Goal: Information Seeking & Learning: Learn about a topic

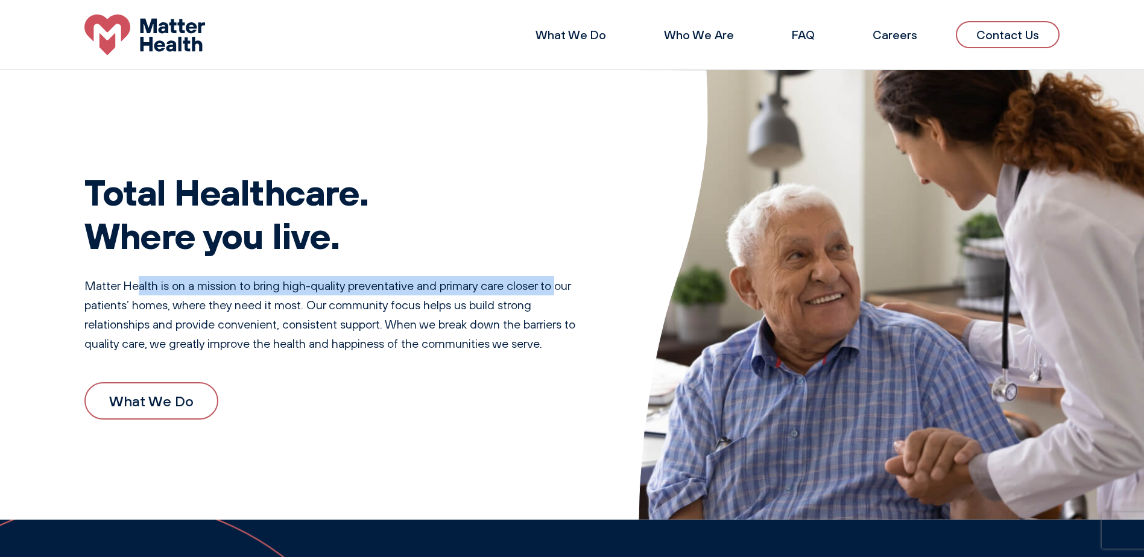
drag, startPoint x: 200, startPoint y: 292, endPoint x: 559, endPoint y: 292, distance: 358.8
click at [559, 292] on p "Matter Health is on a mission to bring high-quality preventative and primary ca…" at bounding box center [337, 314] width 506 height 77
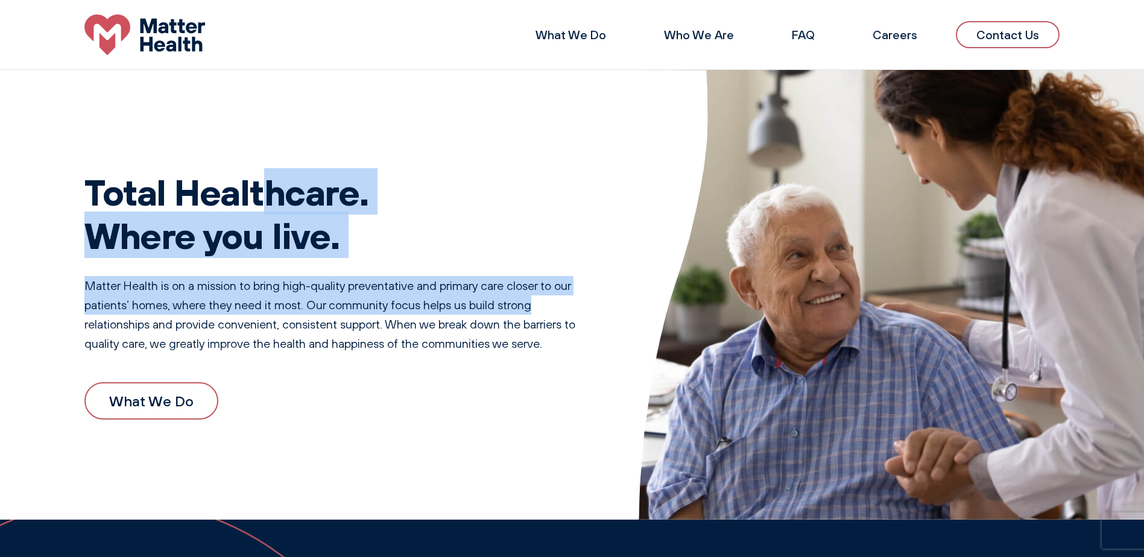
drag, startPoint x: 539, startPoint y: 302, endPoint x: 124, endPoint y: 198, distance: 427.7
click at [124, 198] on div "Total Healthcare. Where you live. Matter Health is on a mission to bring high-q…" at bounding box center [337, 295] width 506 height 308
click at [124, 199] on h1 "Total Healthcare. Where you live." at bounding box center [337, 213] width 506 height 87
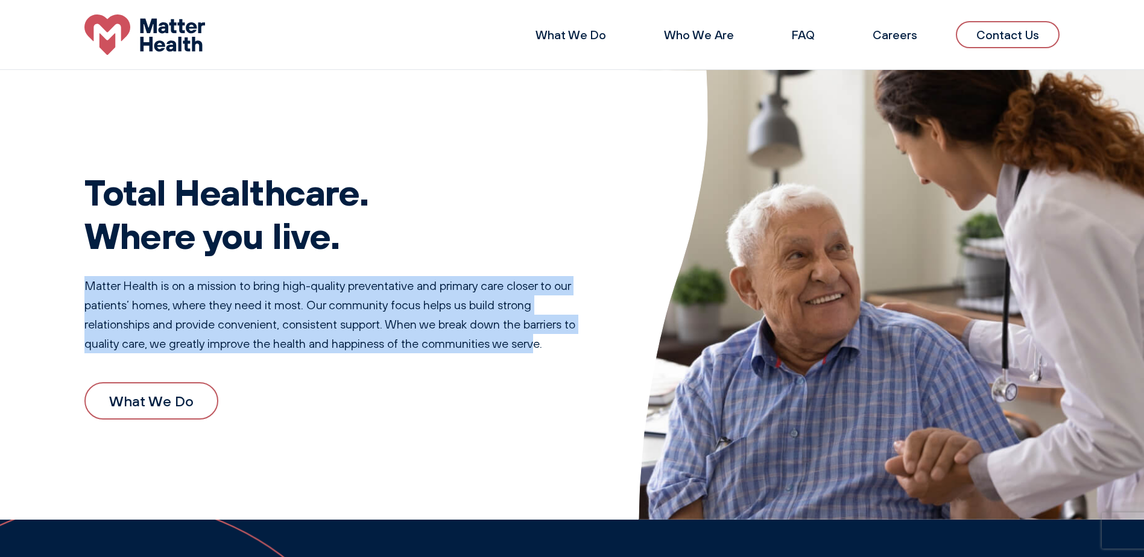
drag, startPoint x: 127, startPoint y: 298, endPoint x: 540, endPoint y: 343, distance: 415.5
click at [540, 343] on p "Matter Health is on a mission to bring high-quality preventative and primary ca…" at bounding box center [337, 314] width 506 height 77
click at [540, 341] on p "Matter Health is on a mission to bring high-quality preventative and primary ca…" at bounding box center [337, 314] width 506 height 77
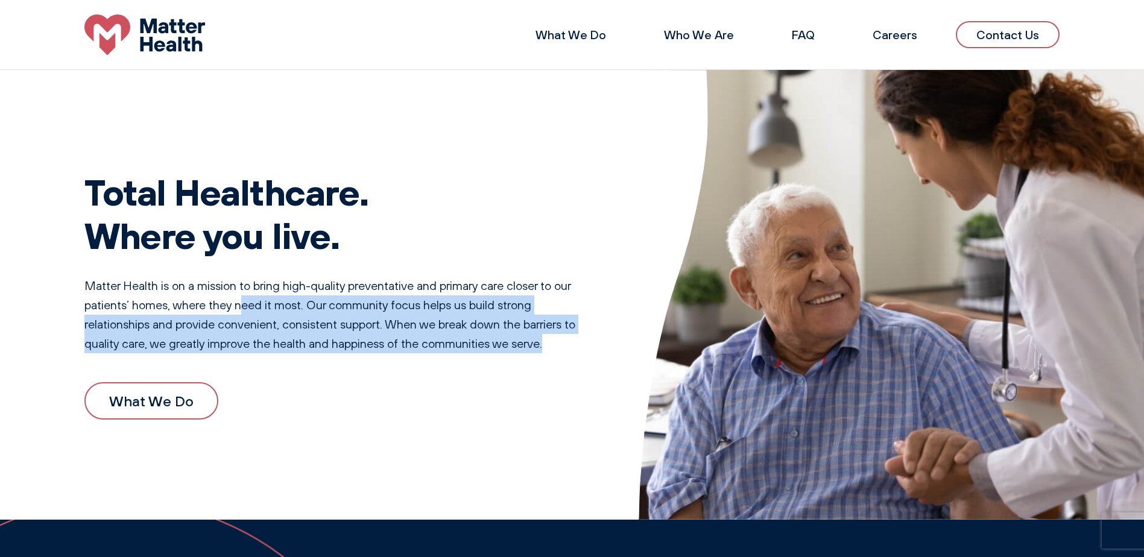
drag, startPoint x: 555, startPoint y: 343, endPoint x: 239, endPoint y: 309, distance: 317.3
click at [239, 309] on p "Matter Health is on a mission to bring high-quality preventative and primary ca…" at bounding box center [337, 314] width 506 height 77
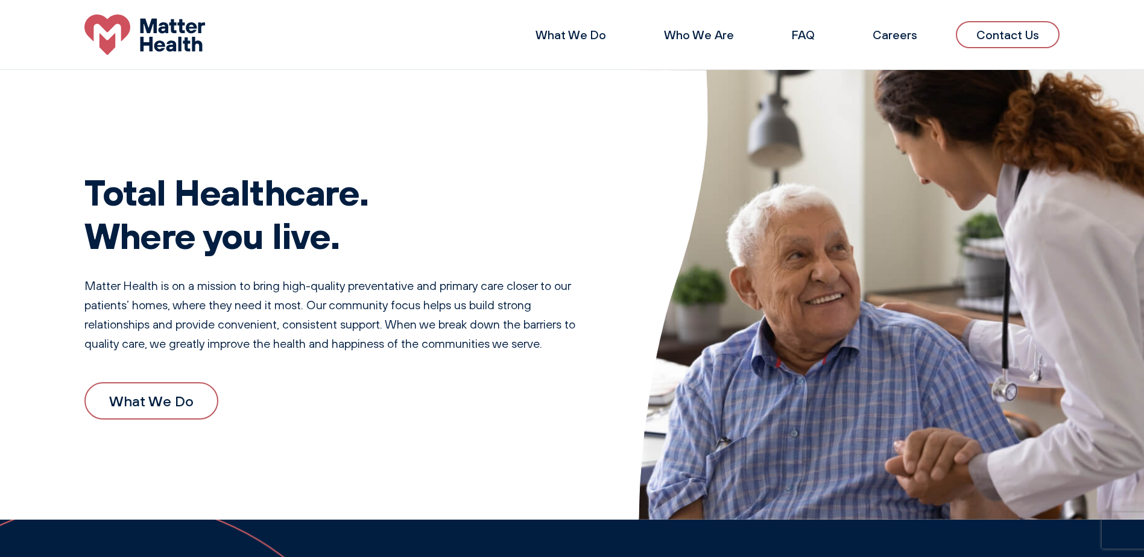
click at [239, 309] on p "Matter Health is on a mission to bring high-quality preventative and primary ca…" at bounding box center [337, 314] width 506 height 77
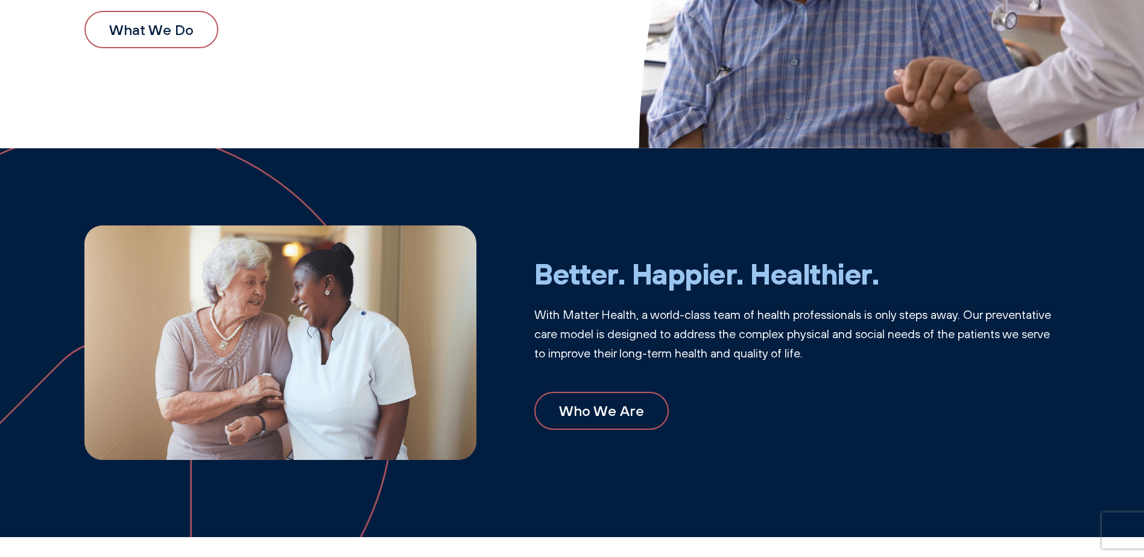
scroll to position [543, 0]
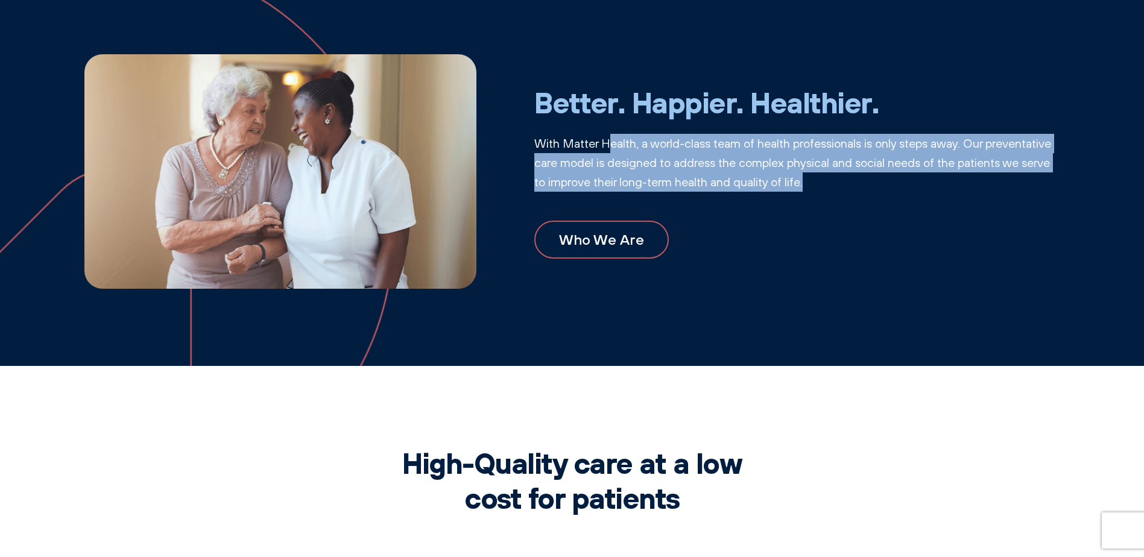
drag, startPoint x: 626, startPoint y: 148, endPoint x: 981, endPoint y: 178, distance: 356.5
click at [981, 178] on p "With Matter Health, a world-class team of health professionals is only steps aw…" at bounding box center [796, 163] width 525 height 58
drag, startPoint x: 975, startPoint y: 177, endPoint x: 687, endPoint y: 139, distance: 289.6
click at [687, 139] on p "With Matter Health, a world-class team of health professionals is only steps aw…" at bounding box center [796, 163] width 525 height 58
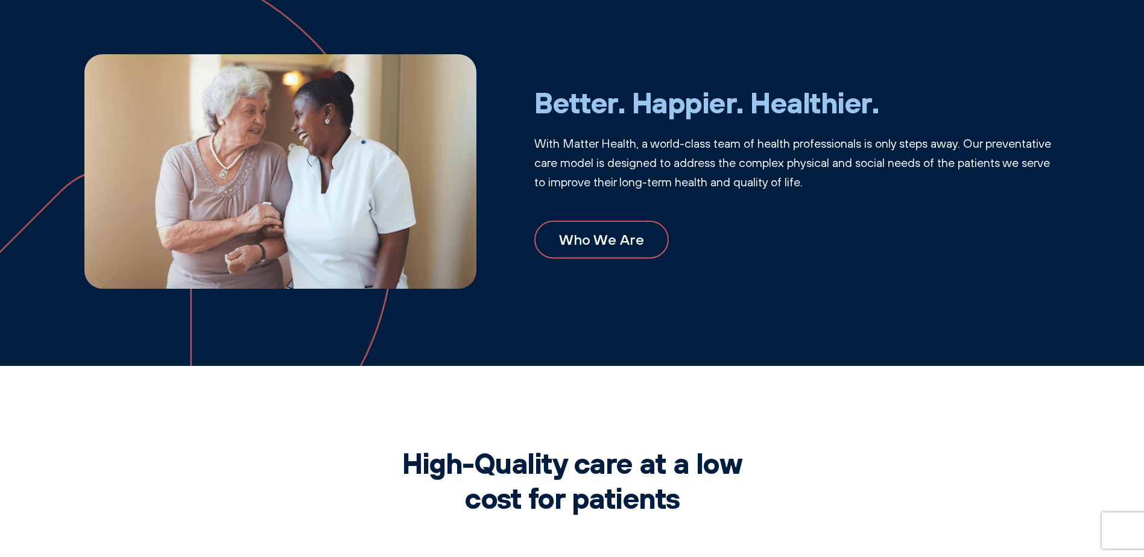
click at [686, 139] on p "With Matter Health, a world-class team of health professionals is only steps aw…" at bounding box center [796, 163] width 525 height 58
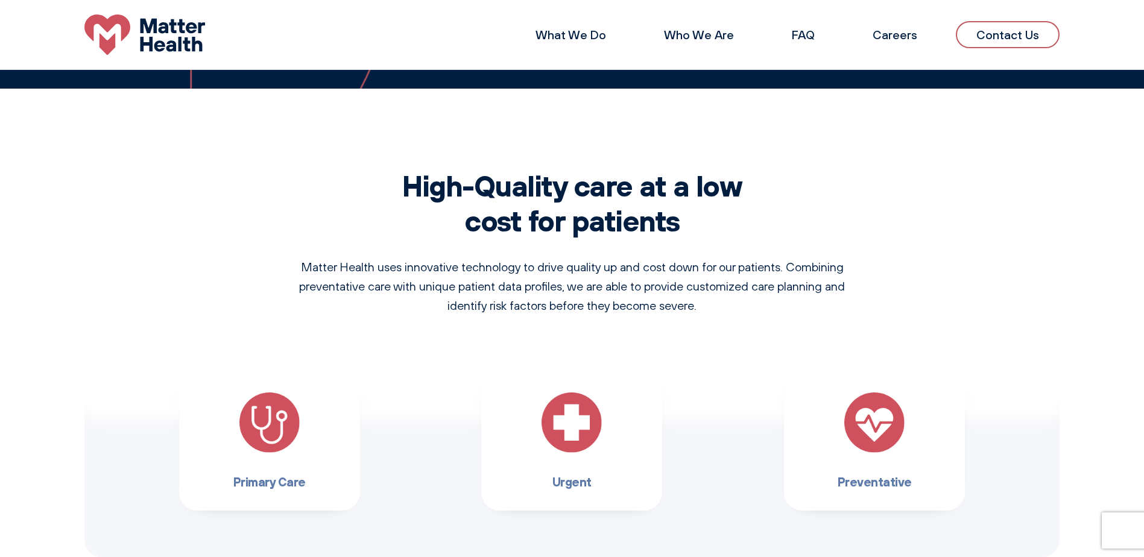
scroll to position [784, 0]
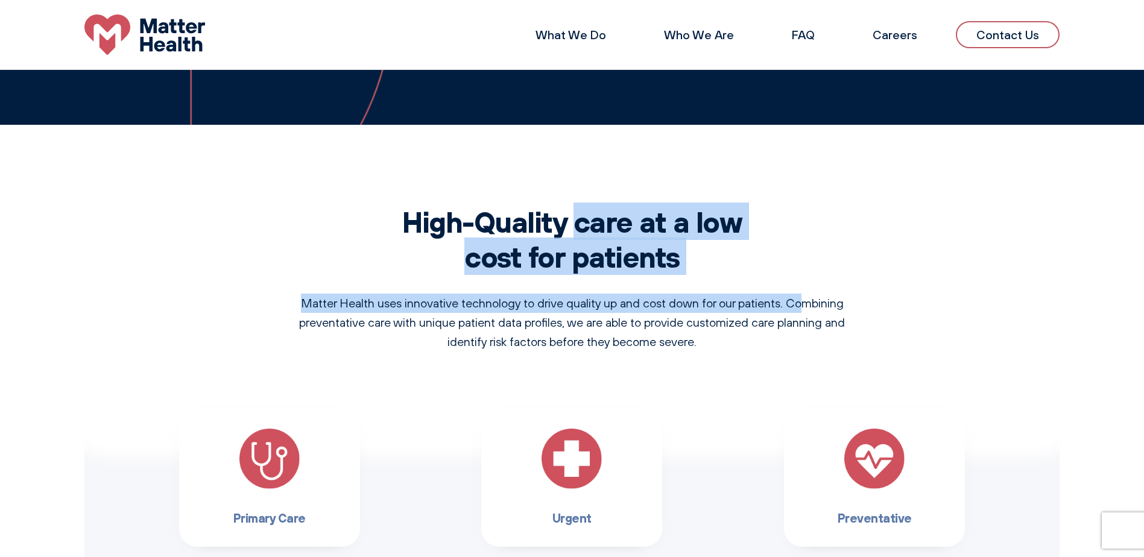
drag, startPoint x: 444, startPoint y: 218, endPoint x: 803, endPoint y: 305, distance: 368.5
click at [803, 305] on div "High-Quality care at a low cost for patients Matter Health uses innovative tech…" at bounding box center [572, 277] width 573 height 147
click at [805, 304] on p "Matter Health uses innovative technology to drive quality up and cost down for …" at bounding box center [572, 323] width 573 height 58
click at [628, 296] on p "Matter Health uses innovative technology to drive quality up and cost down for …" at bounding box center [572, 323] width 573 height 58
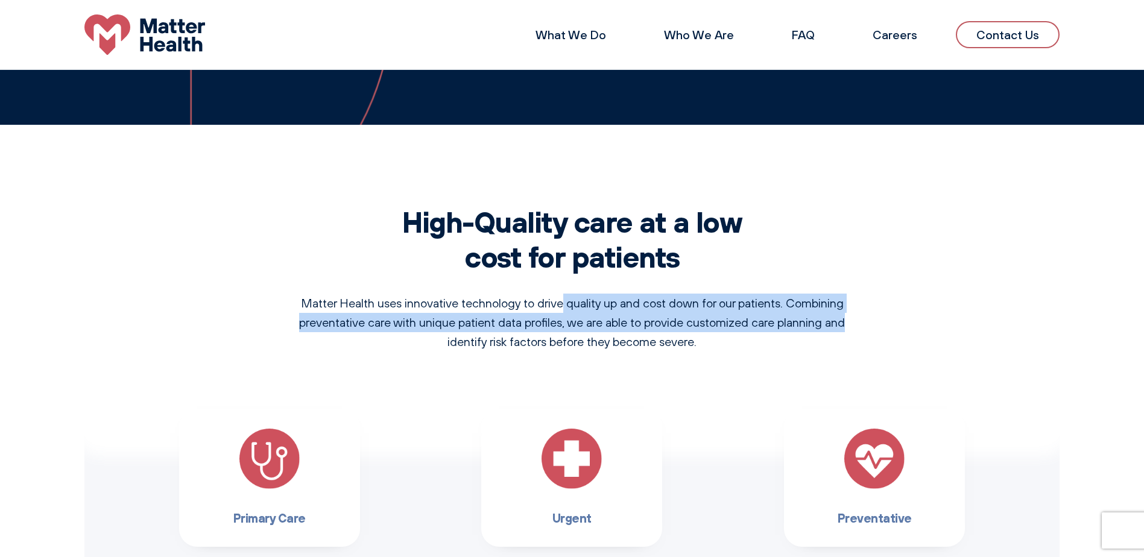
drag, startPoint x: 729, startPoint y: 307, endPoint x: 885, endPoint y: 318, distance: 156.6
click at [885, 318] on div "High-Quality care at a low cost for patients Matter Health uses innovative tech…" at bounding box center [571, 398] width 975 height 389
drag, startPoint x: 885, startPoint y: 318, endPoint x: 843, endPoint y: 321, distance: 42.3
click at [882, 319] on div "High-Quality care at a low cost for patients Matter Health uses innovative tech…" at bounding box center [571, 398] width 975 height 389
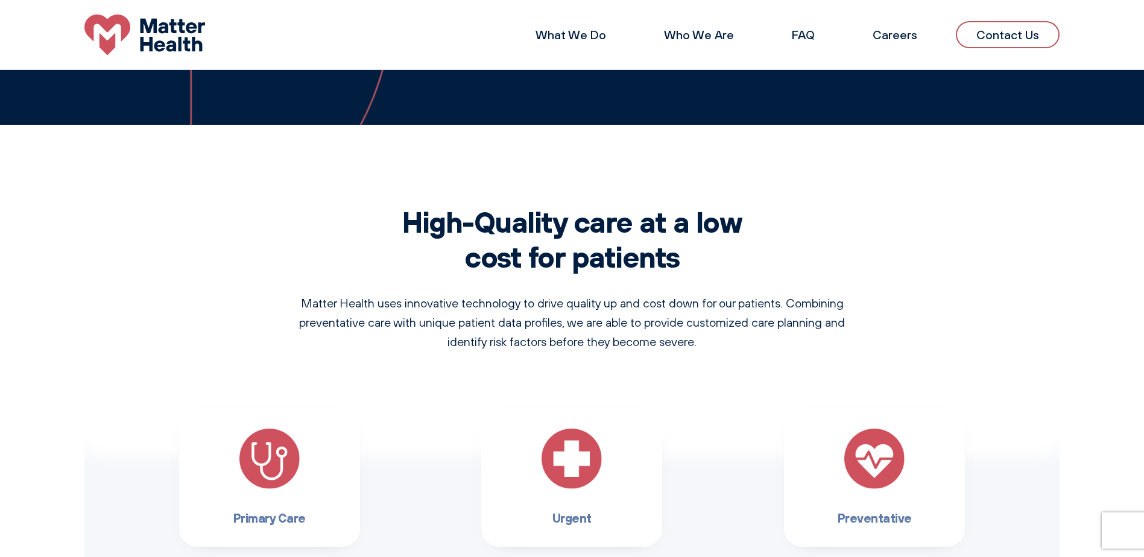
click at [765, 332] on p "Matter Health uses innovative technology to drive quality up and cost down for …" at bounding box center [572, 323] width 573 height 58
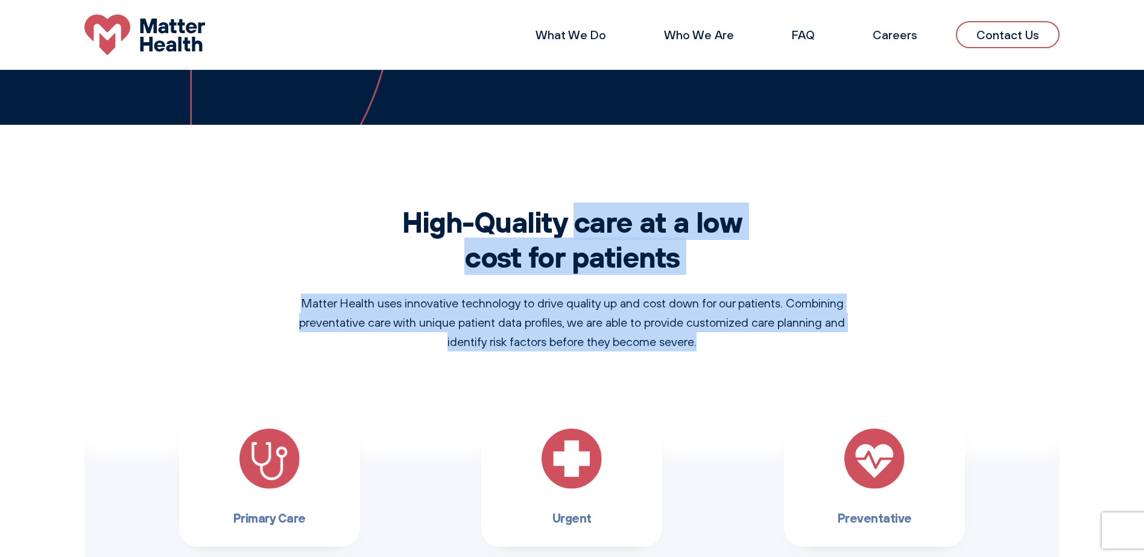
drag, startPoint x: 756, startPoint y: 339, endPoint x: 417, endPoint y: 217, distance: 360.1
click at [417, 217] on div "High-Quality care at a low cost for patients Matter Health uses innovative tech…" at bounding box center [572, 277] width 573 height 147
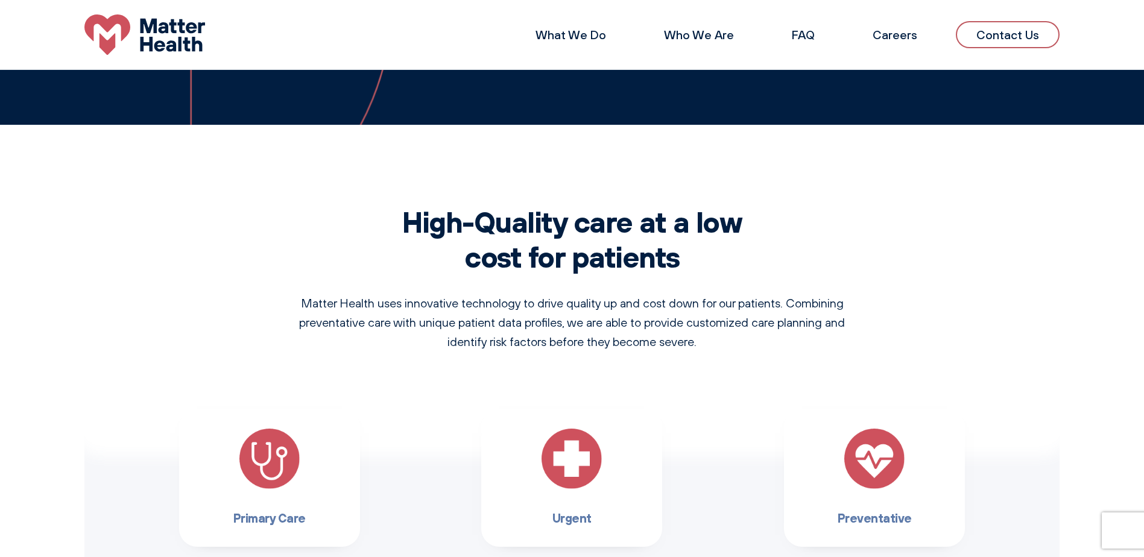
drag, startPoint x: 417, startPoint y: 217, endPoint x: 405, endPoint y: 216, distance: 11.5
click at [402, 216] on h2 "High-Quality care at a low cost for patients" at bounding box center [572, 238] width 356 height 69
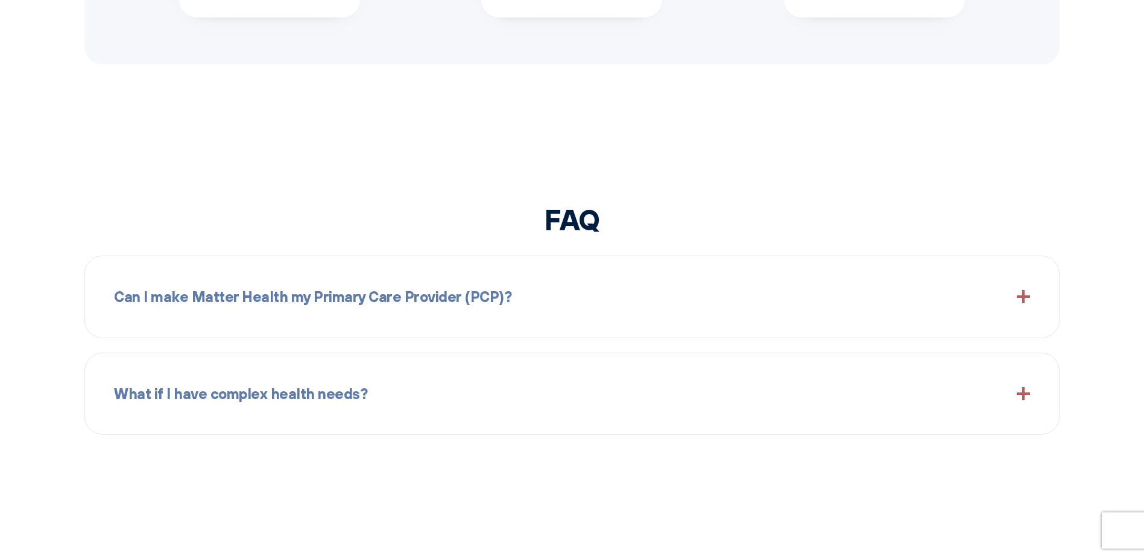
scroll to position [1447, 0]
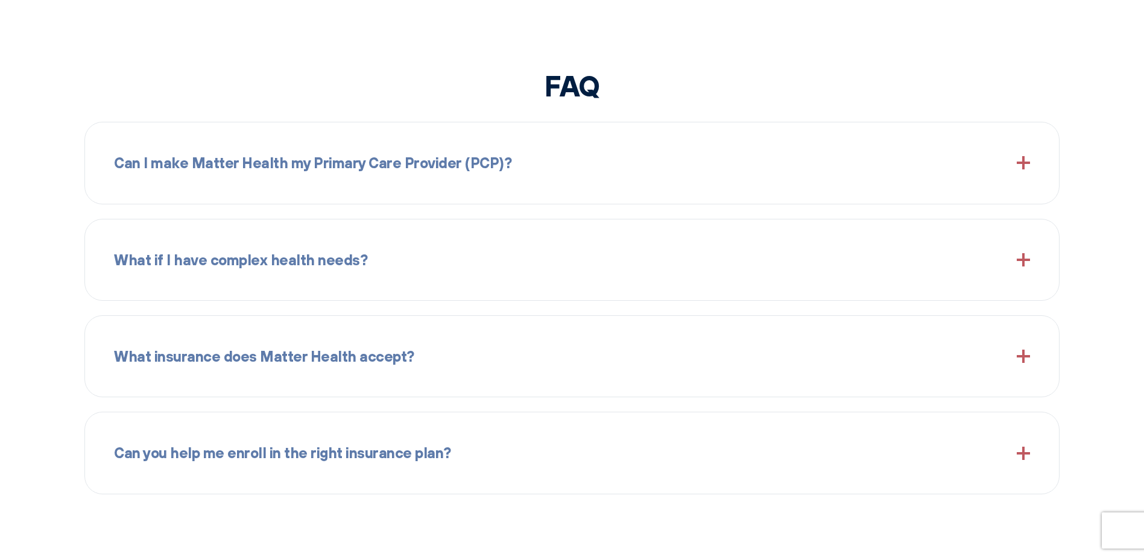
click at [820, 180] on div "Can I make Matter Health my Primary Care Provider (PCP)?" at bounding box center [572, 163] width 916 height 52
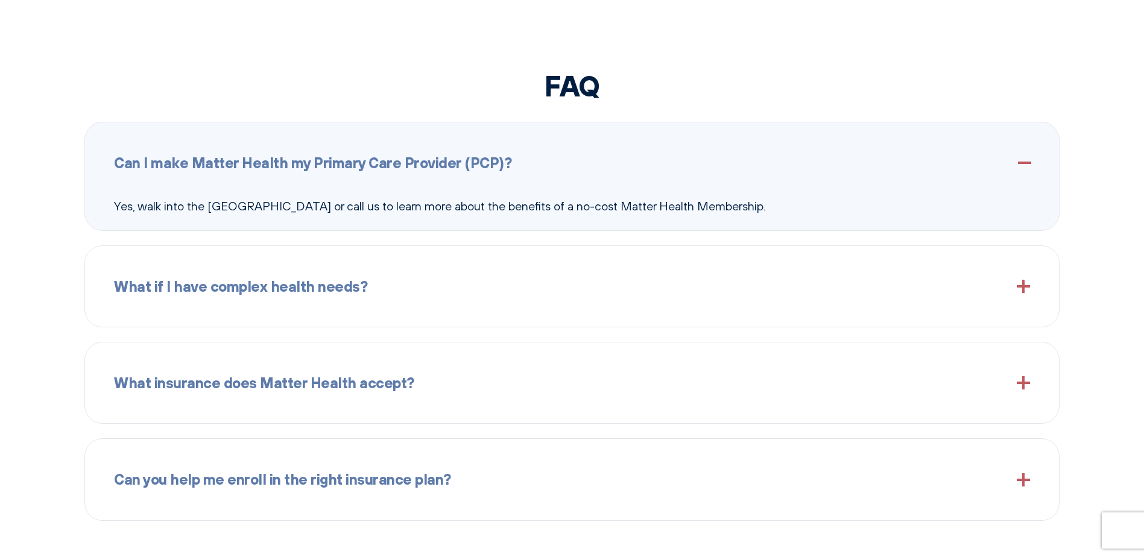
drag, startPoint x: 236, startPoint y: 198, endPoint x: 789, endPoint y: 219, distance: 553.4
click at [789, 219] on div "Can I make Matter Health my Primary Care Provider (PCP)? Yes, walk into the [GE…" at bounding box center [571, 176] width 975 height 109
click at [791, 219] on div "Can I make Matter Health my Primary Care Provider (PCP)? Yes, walk into the [GE…" at bounding box center [571, 176] width 975 height 109
click at [748, 279] on div "What if I have complex health needs?" at bounding box center [572, 287] width 916 height 52
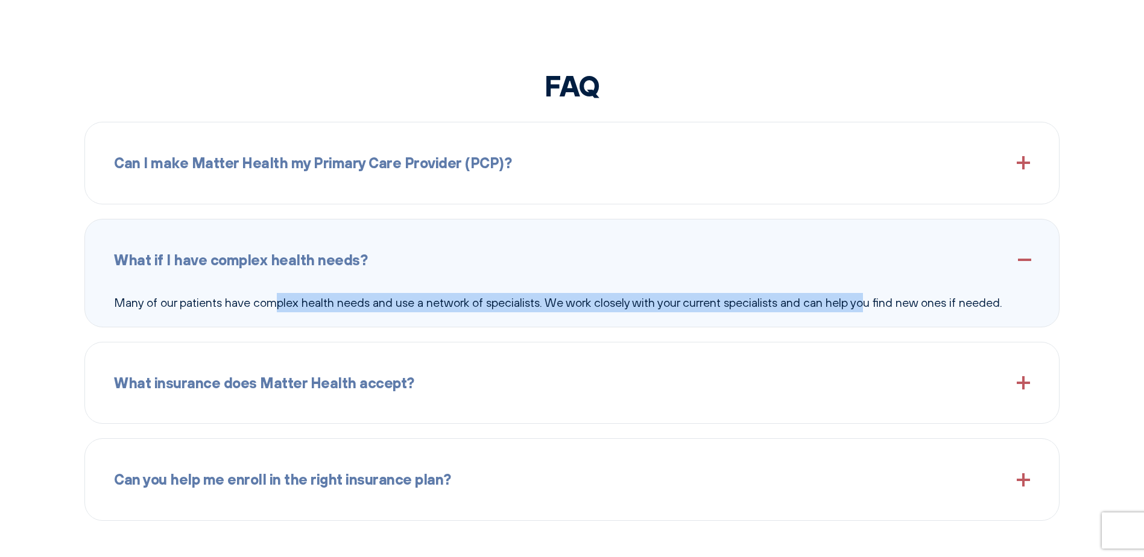
drag, startPoint x: 282, startPoint y: 319, endPoint x: 874, endPoint y: 313, distance: 592.2
click at [874, 313] on div "What if I have complex health needs? Many of our patients have complex health n…" at bounding box center [571, 273] width 975 height 109
drag, startPoint x: 874, startPoint y: 313, endPoint x: 868, endPoint y: 312, distance: 6.1
click at [877, 313] on div "What if I have complex health needs? Many of our patients have complex health n…" at bounding box center [571, 273] width 975 height 109
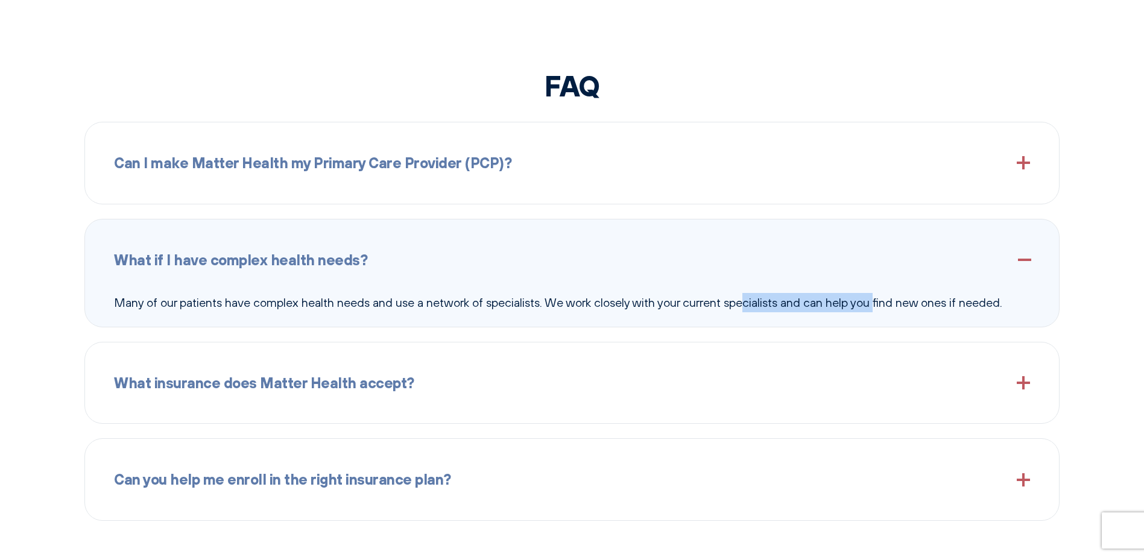
drag, startPoint x: 747, startPoint y: 305, endPoint x: 880, endPoint y: 312, distance: 134.1
click at [880, 312] on div "What if I have complex health needs? Many of our patients have complex health n…" at bounding box center [571, 273] width 975 height 109
click at [879, 312] on div "What if I have complex health needs? Many of our patients have complex health n…" at bounding box center [571, 273] width 975 height 109
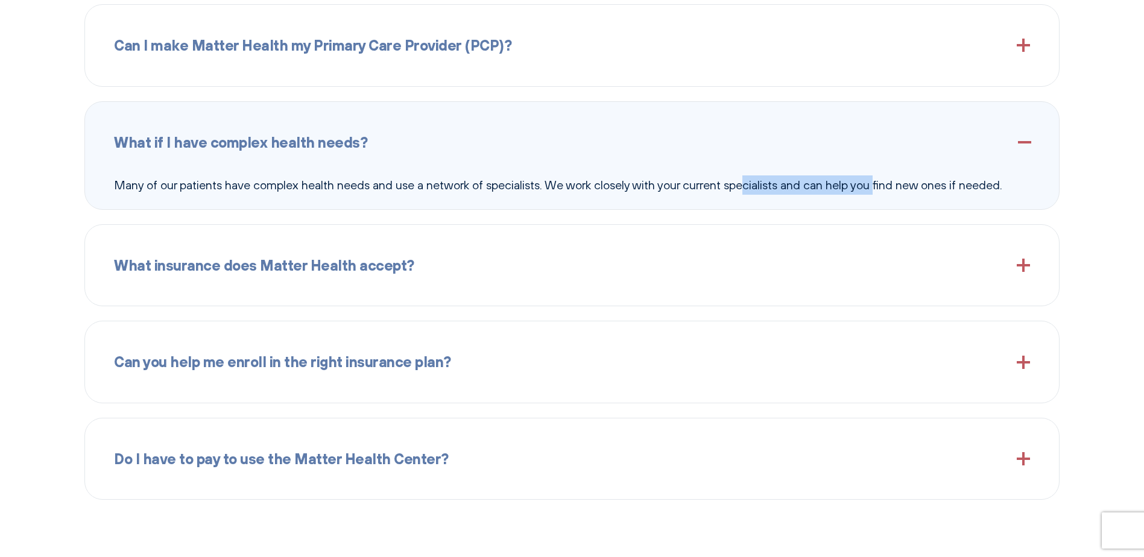
scroll to position [1568, 0]
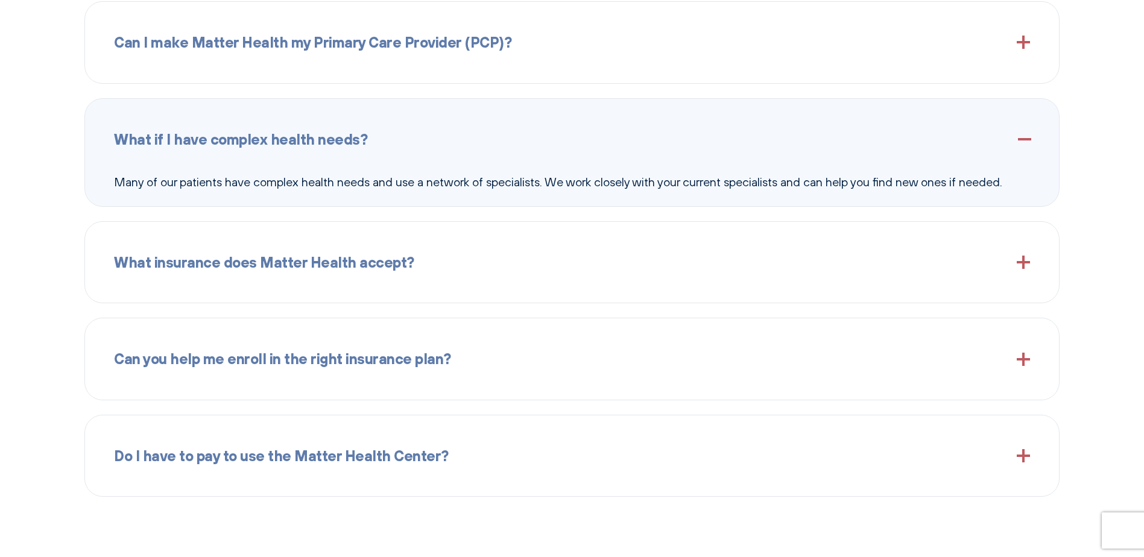
click at [613, 279] on div "What insurance does Matter Health accept?" at bounding box center [572, 262] width 916 height 52
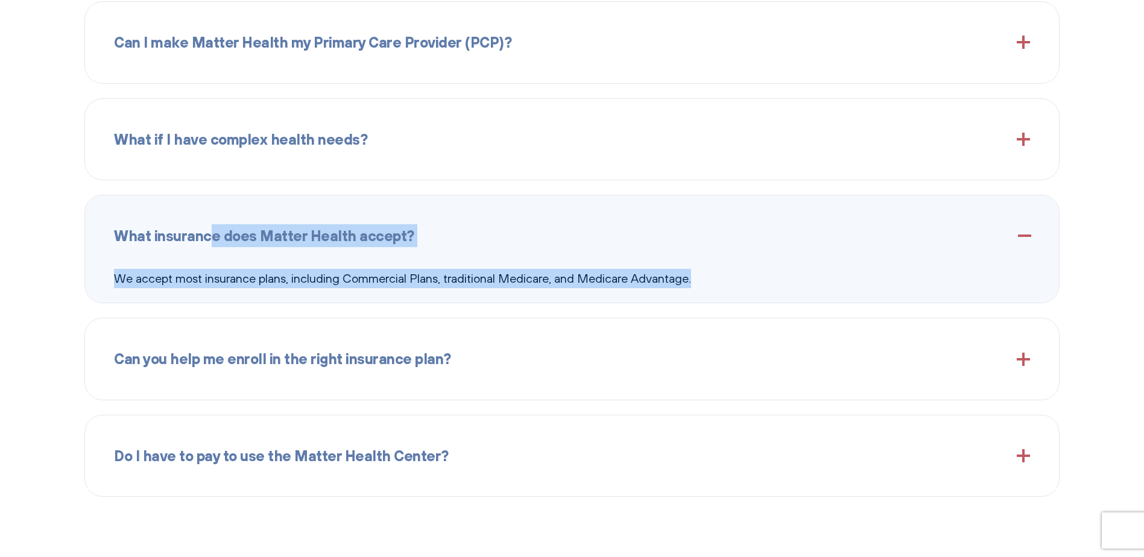
drag, startPoint x: 762, startPoint y: 286, endPoint x: 116, endPoint y: 236, distance: 647.2
click at [116, 236] on div "What insurance does Matter Health accept? We accept most insurance plans, inclu…" at bounding box center [571, 249] width 975 height 109
click at [829, 273] on p "We accept most insurance plans, including Commercial Plans, traditional Medicar…" at bounding box center [572, 278] width 916 height 19
click at [834, 283] on p "We accept most insurance plans, including Commercial Plans, traditional Medicar…" at bounding box center [572, 278] width 916 height 19
drag, startPoint x: 484, startPoint y: 277, endPoint x: 478, endPoint y: 279, distance: 6.9
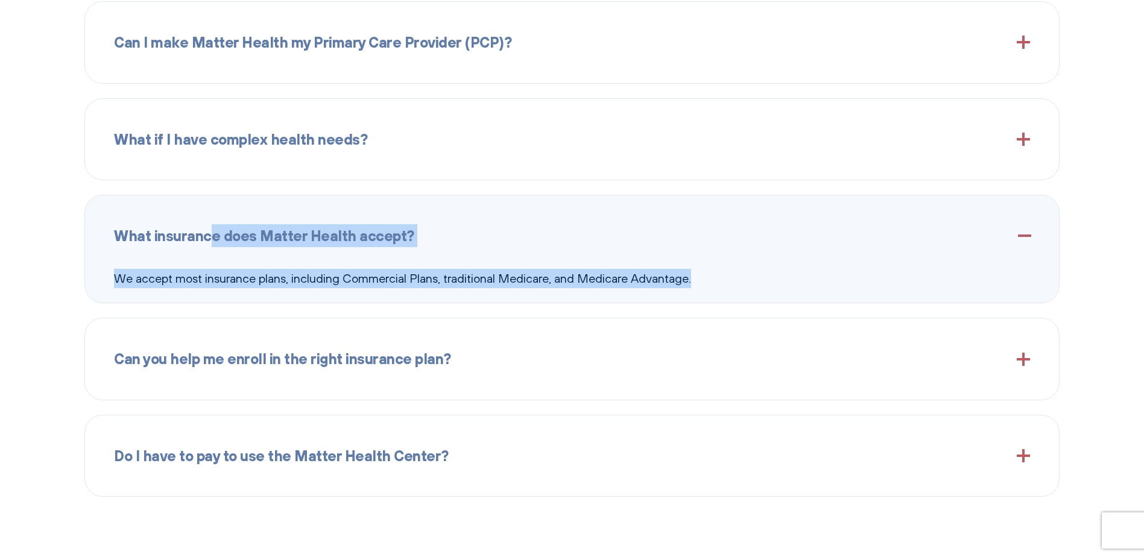
click at [484, 277] on p "We accept most insurance plans, including Commercial Plans, traditional Medicar…" at bounding box center [572, 278] width 916 height 19
click at [54, 243] on div "FAQ Can I make Matter Health my Primary Care Provider (PCP)? Yes, walk into the…" at bounding box center [572, 223] width 1144 height 550
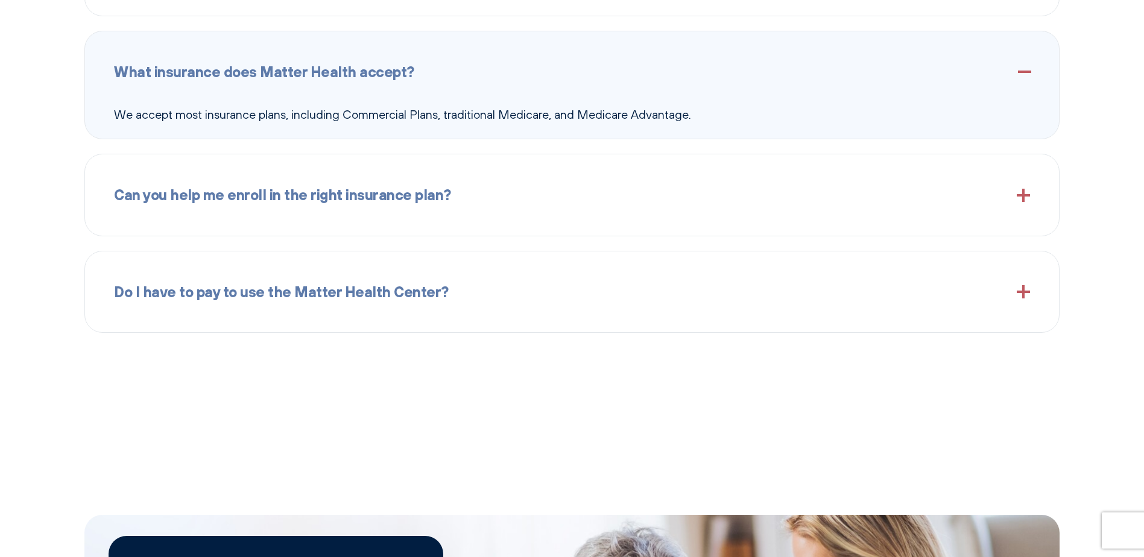
scroll to position [1749, 0]
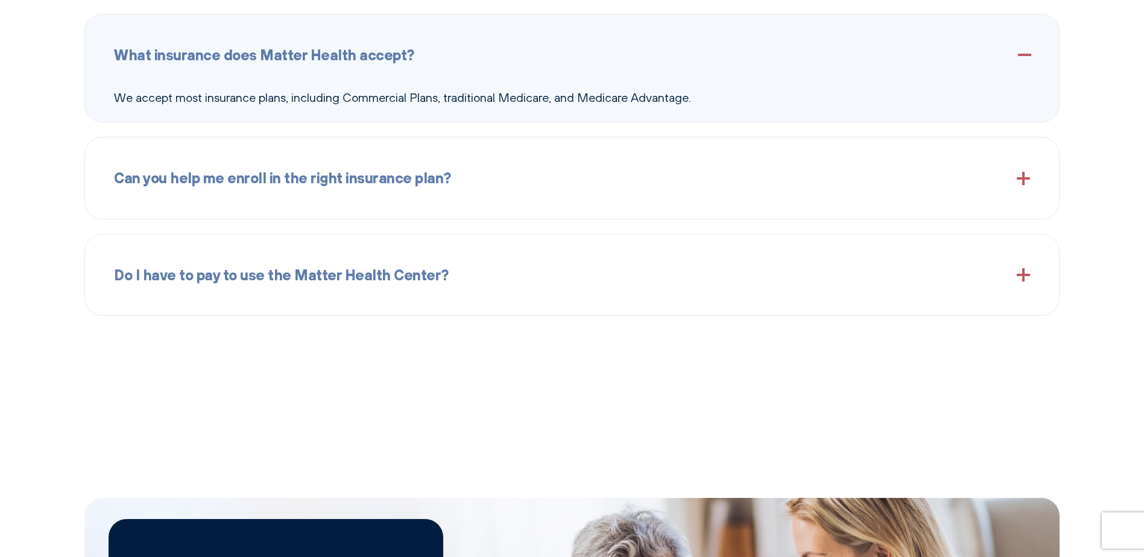
click at [729, 220] on div "Can I make Matter Health my Primary Care Provider (PCP)? Yes, walk into the [GE…" at bounding box center [571, 68] width 975 height 496
click at [729, 198] on div "Can you help me enroll in the right insurance plan?" at bounding box center [572, 178] width 916 height 52
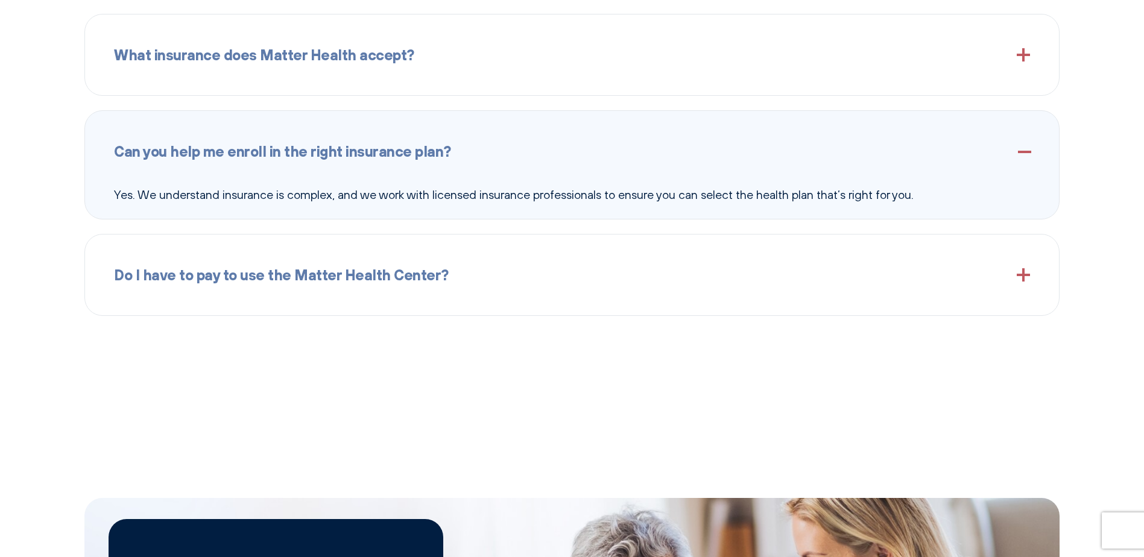
click at [839, 284] on div "Do I have to pay to use the Matter Health Center?" at bounding box center [572, 275] width 916 height 52
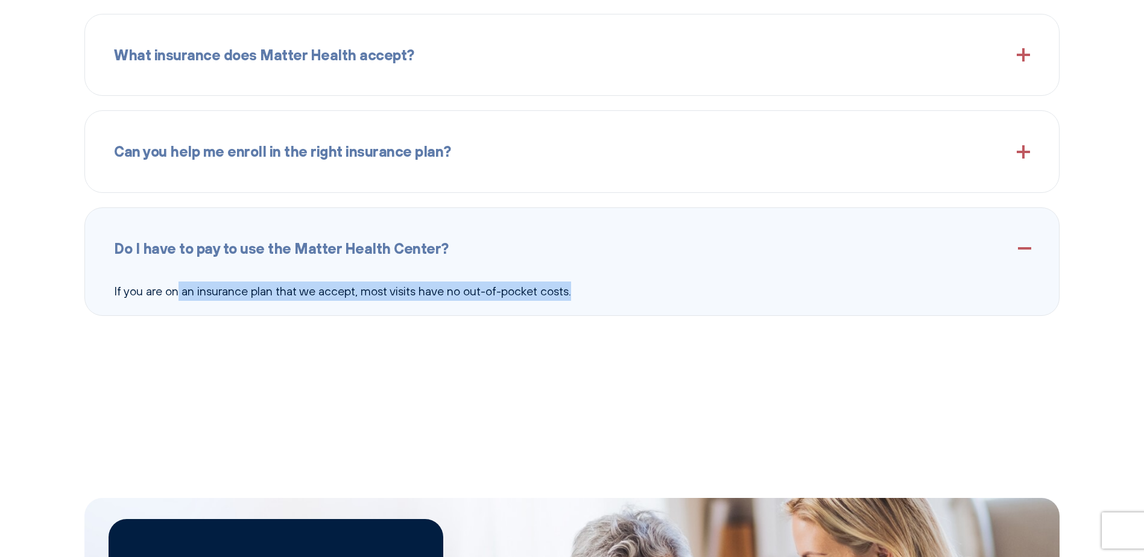
drag, startPoint x: 183, startPoint y: 287, endPoint x: 676, endPoint y: 352, distance: 496.9
click at [676, 352] on section "FAQ Can I make Matter Health my Primary Care Provider (PCP)? Yes, walk into the…" at bounding box center [572, 48] width 1144 height 745
click at [676, 357] on section "FAQ Can I make Matter Health my Primary Care Provider (PCP)? Yes, walk into the…" at bounding box center [572, 48] width 1144 height 745
drag, startPoint x: 555, startPoint y: 340, endPoint x: 515, endPoint y: 330, distance: 41.7
click at [555, 340] on section "FAQ Can I make Matter Health my Primary Care Provider (PCP)? Yes, walk into the…" at bounding box center [572, 48] width 1144 height 745
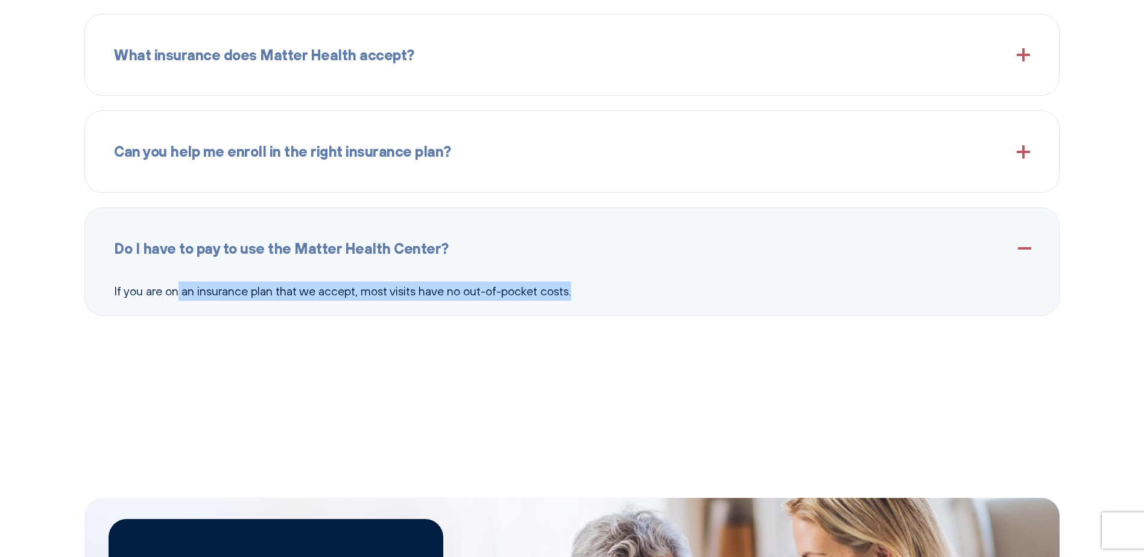
click at [543, 319] on section "FAQ Can I make Matter Health my Primary Care Provider (PCP)? Yes, walk into the…" at bounding box center [572, 48] width 1144 height 745
click at [596, 301] on div "Do I have to pay to use the Matter Health Center? If you are on an insurance pl…" at bounding box center [571, 261] width 975 height 109
drag, startPoint x: 546, startPoint y: 291, endPoint x: 74, endPoint y: 293, distance: 472.2
click at [74, 293] on div "FAQ Can I make Matter Health my Primary Care Provider (PCP)? Yes, walk into the…" at bounding box center [572, 42] width 1144 height 550
drag, startPoint x: 74, startPoint y: 293, endPoint x: 243, endPoint y: 350, distance: 178.1
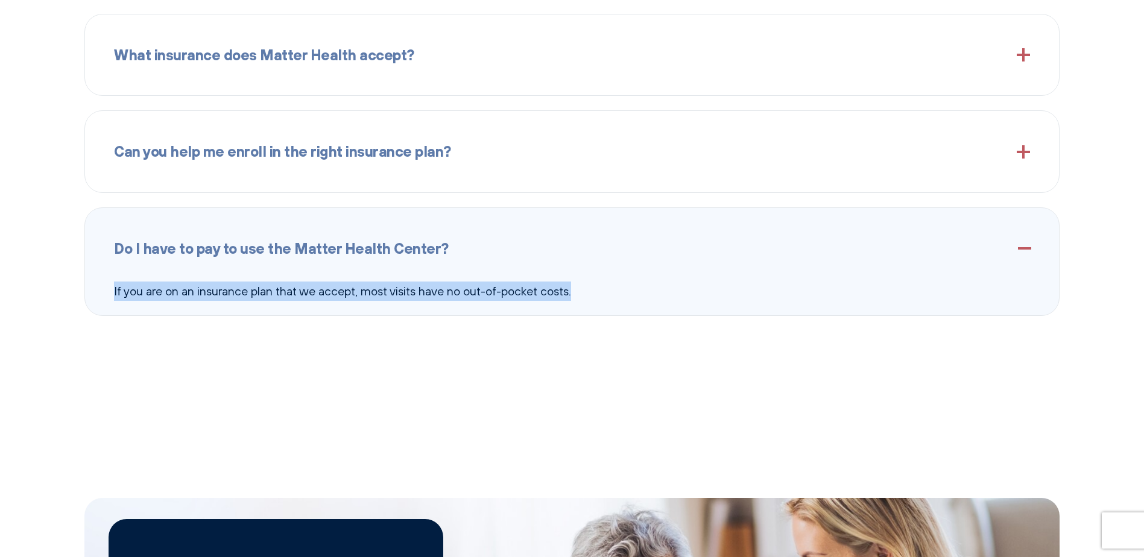
click at [243, 350] on section "FAQ Can I make Matter Health my Primary Care Provider (PCP)? Yes, walk into the…" at bounding box center [572, 48] width 1144 height 745
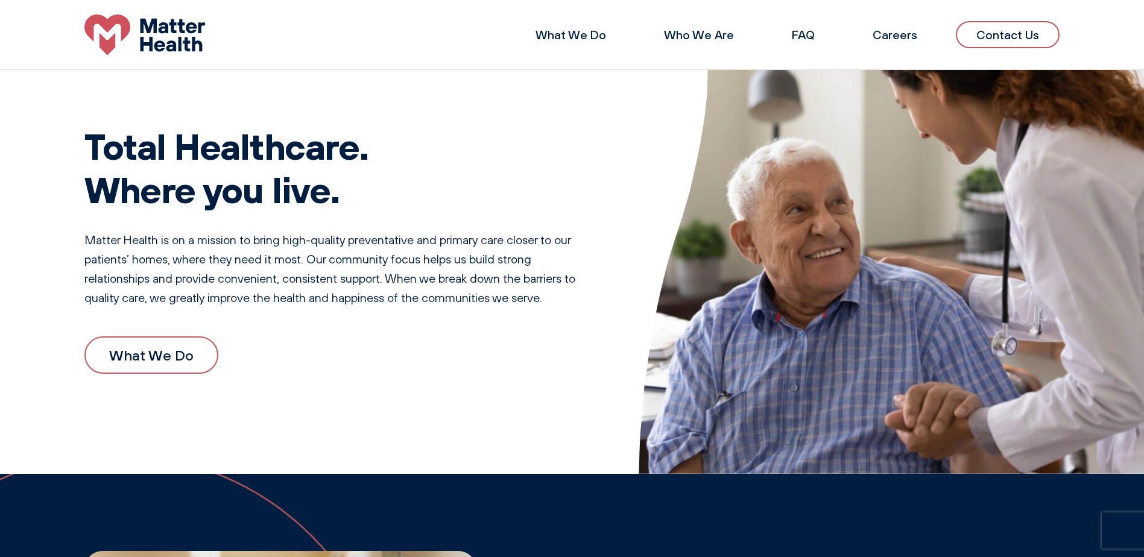
scroll to position [0, 0]
